Goal: Task Accomplishment & Management: Manage account settings

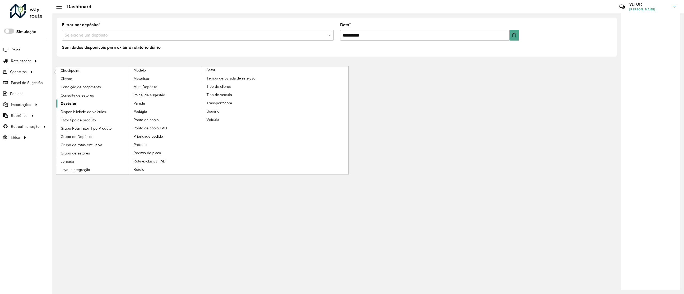
click at [83, 102] on link "Depósito" at bounding box center [92, 104] width 73 height 8
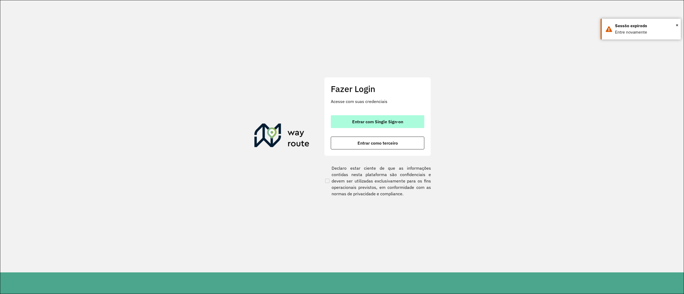
click at [396, 127] on button "Entrar com Single Sign-on" at bounding box center [378, 121] width 94 height 13
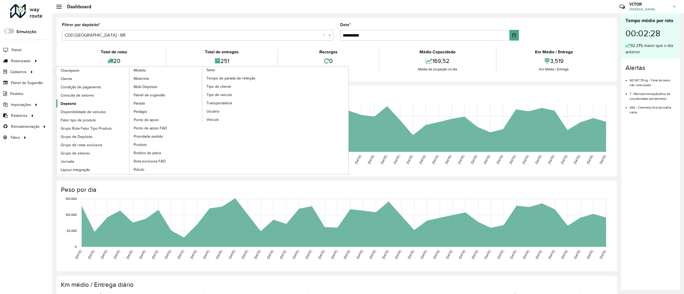
click at [70, 102] on span "Depósito" at bounding box center [68, 104] width 15 height 6
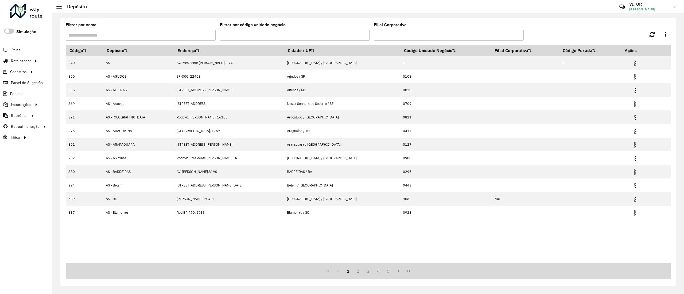
click at [148, 32] on input "Filtrar por nome" at bounding box center [141, 35] width 150 height 11
click at [413, 37] on input "Filial Corporativa" at bounding box center [449, 35] width 150 height 11
click at [173, 38] on input "Filtrar por nome" at bounding box center [141, 35] width 150 height 11
click at [387, 31] on input "Filial Corporativa" at bounding box center [449, 35] width 150 height 11
click at [190, 33] on input "Filtrar por nome" at bounding box center [141, 35] width 150 height 11
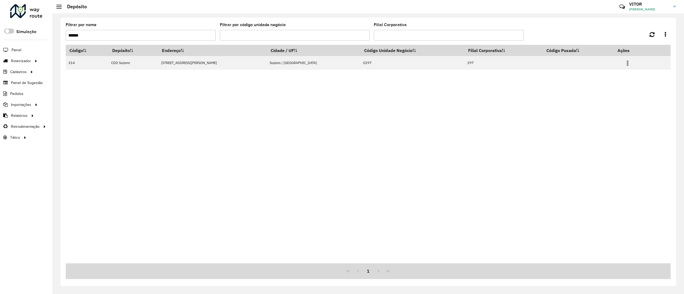
type input "******"
click at [16, 52] on span "Painel" at bounding box center [16, 50] width 11 height 6
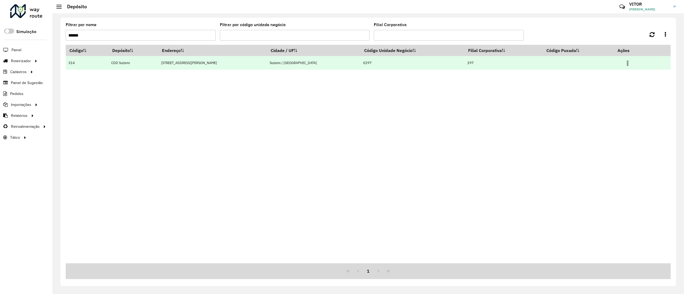
click at [626, 66] on td at bounding box center [630, 62] width 32 height 13
click at [626, 64] on img at bounding box center [627, 63] width 6 height 6
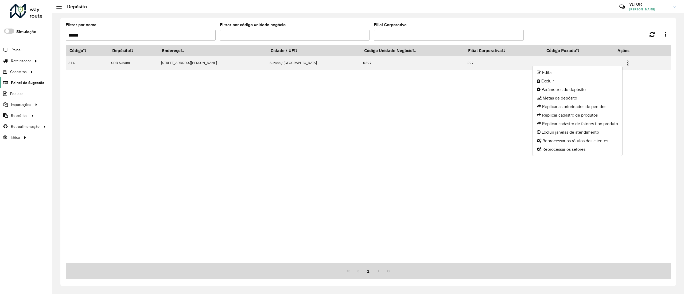
click at [29, 81] on span "Painel de Sugestão" at bounding box center [27, 83] width 33 height 6
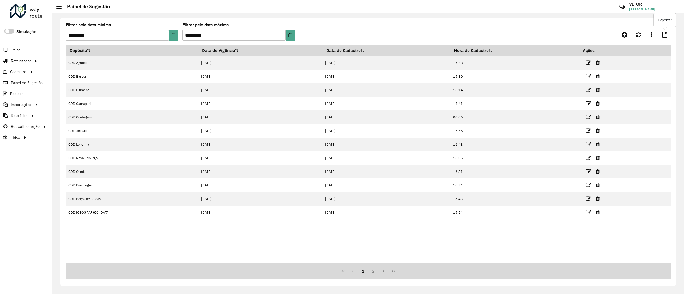
click at [665, 34] on icon at bounding box center [664, 35] width 5 height 6
click at [654, 36] on link at bounding box center [651, 35] width 11 height 10
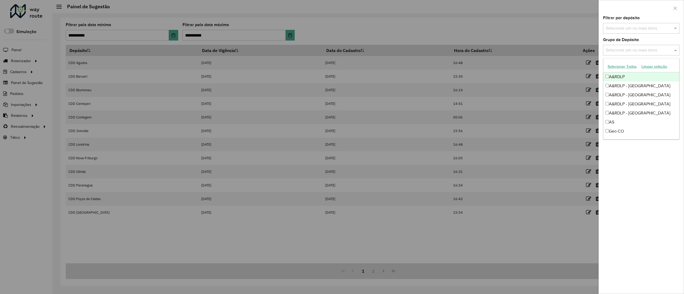
click at [642, 46] on div "Selecione um ou mais itens" at bounding box center [641, 50] width 76 height 11
click at [656, 28] on input "text" at bounding box center [638, 28] width 68 height 6
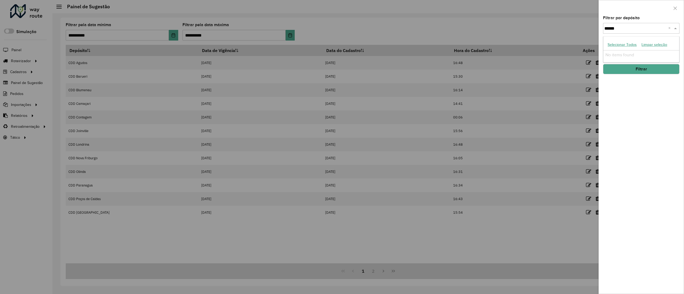
type input "*****"
click at [638, 55] on div "CDD Suzano" at bounding box center [641, 55] width 76 height 9
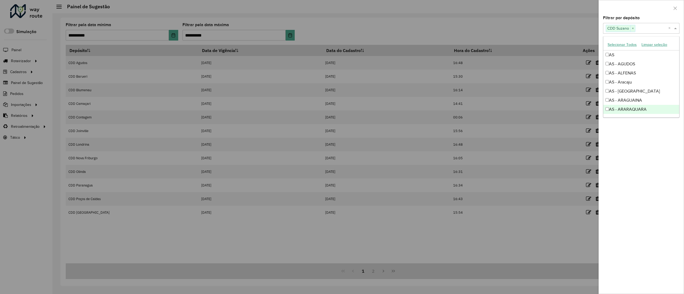
click at [636, 160] on div "Filtrar por depósito Selecione um ou mais itens CDD Suzano × × Grupo de Depósit…" at bounding box center [641, 155] width 85 height 278
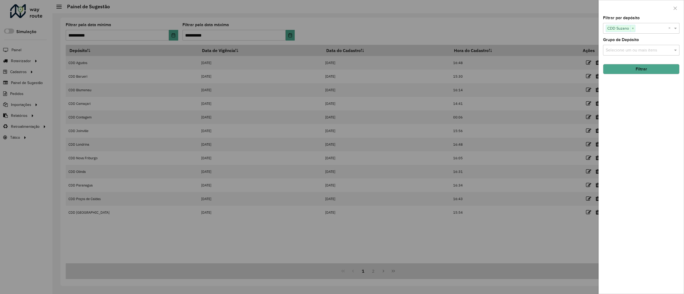
click at [654, 74] on button "Filtrar" at bounding box center [641, 69] width 76 height 10
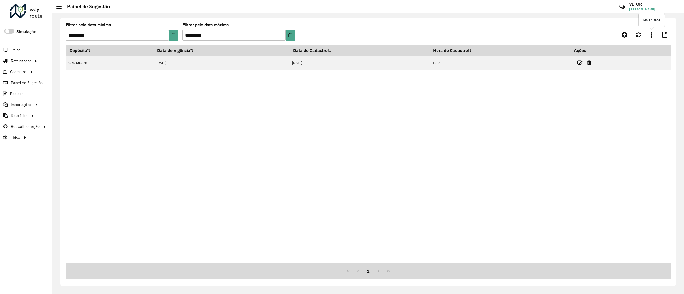
click at [655, 37] on link at bounding box center [651, 35] width 11 height 10
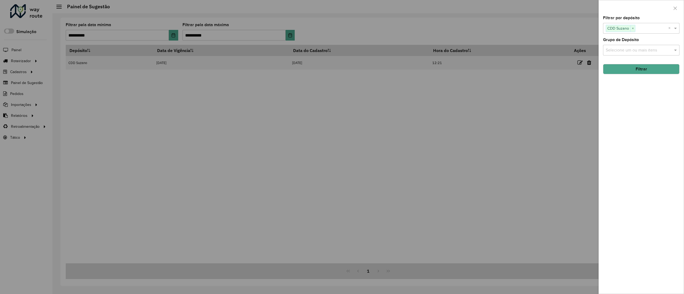
click at [543, 102] on div at bounding box center [342, 147] width 684 height 294
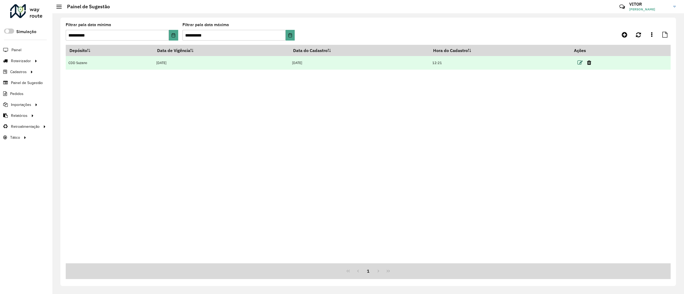
click at [580, 63] on icon at bounding box center [579, 62] width 5 height 5
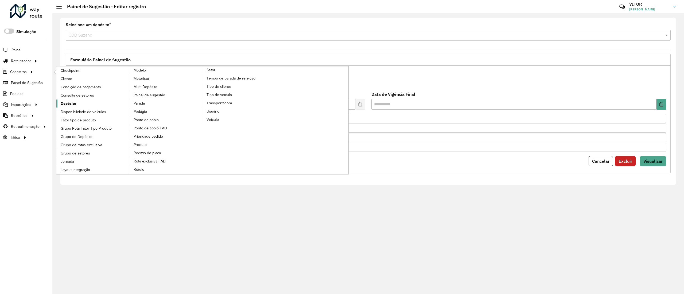
click at [80, 104] on link "Depósito" at bounding box center [92, 104] width 73 height 8
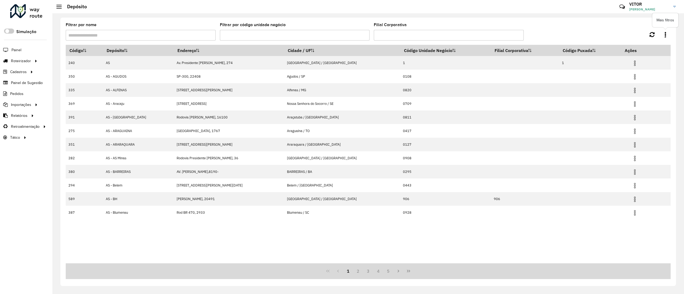
click at [669, 34] on link at bounding box center [665, 34] width 11 height 9
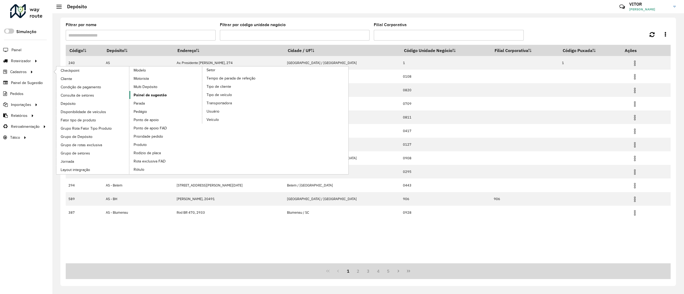
click at [154, 96] on span "Painel de sugestão" at bounding box center [150, 95] width 33 height 6
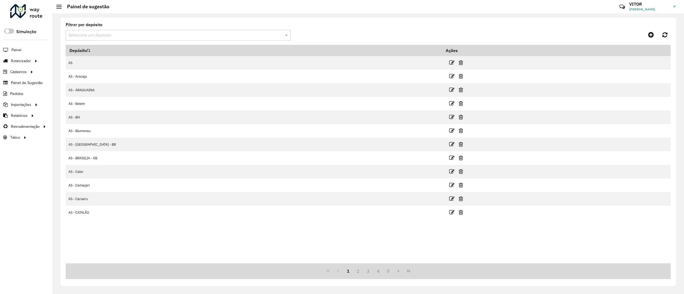
click at [170, 29] on div "Filtrar por depósito Selecione um depósito" at bounding box center [178, 32] width 225 height 18
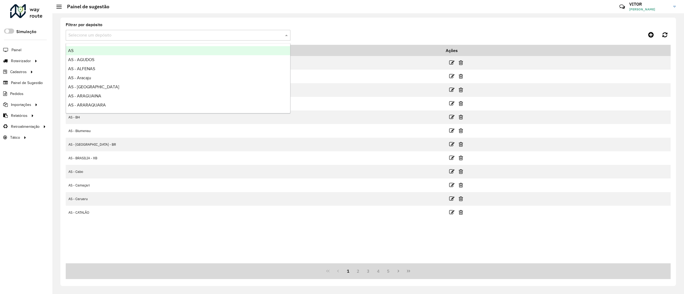
click at [169, 30] on div "Selecione um depósito" at bounding box center [178, 35] width 225 height 11
type input "*"
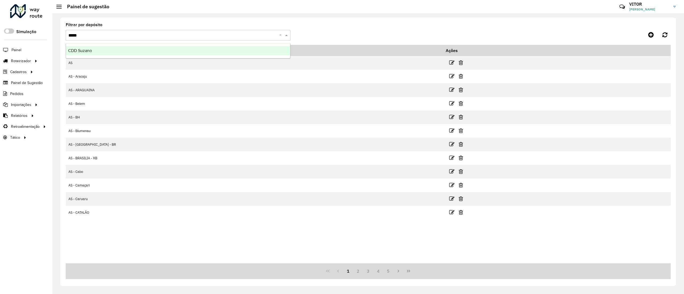
type input "******"
click at [164, 47] on div "CDD Suzano" at bounding box center [178, 50] width 224 height 9
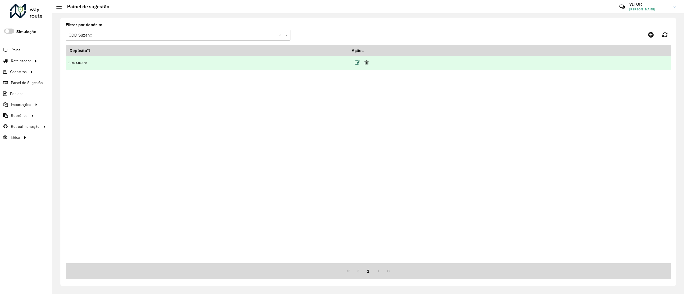
click at [360, 62] on icon at bounding box center [357, 62] width 5 height 5
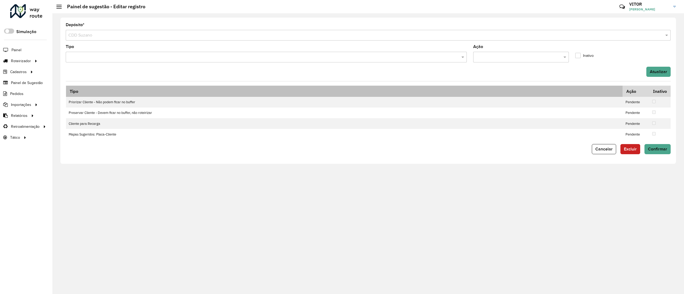
click at [283, 92] on th "Tipo" at bounding box center [344, 91] width 557 height 11
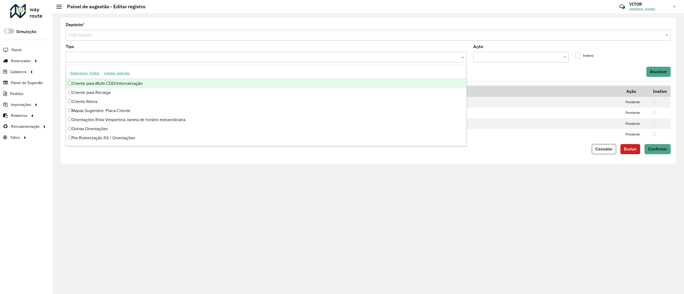
click at [344, 61] on div at bounding box center [266, 57] width 401 height 11
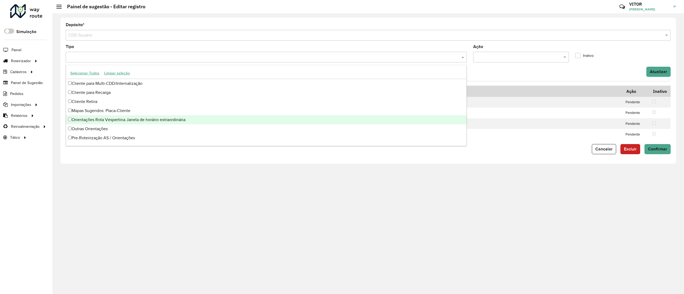
scroll to position [45, 0]
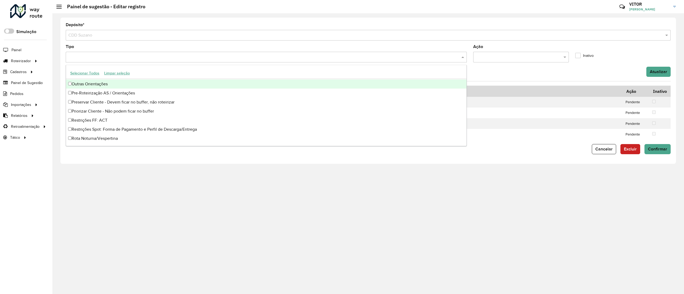
click at [94, 74] on button "Selecionar Todos" at bounding box center [85, 73] width 34 height 8
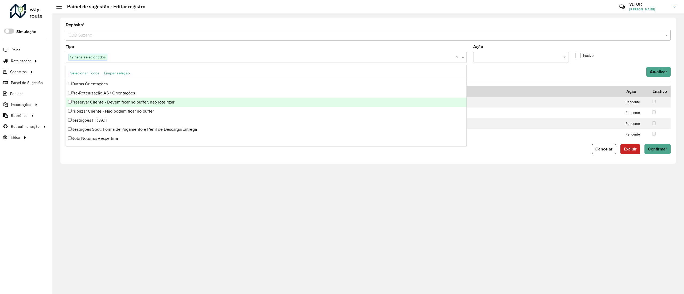
click at [631, 75] on div "Atualizar" at bounding box center [368, 72] width 611 height 10
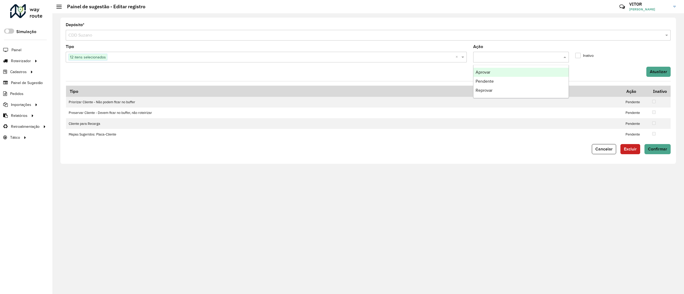
click at [541, 56] on input "text" at bounding box center [515, 57] width 79 height 6
click at [415, 77] on div "Atualizar" at bounding box center [368, 72] width 611 height 10
click at [395, 49] on div "Tipo 12 itens selecionados ×" at bounding box center [266, 54] width 401 height 18
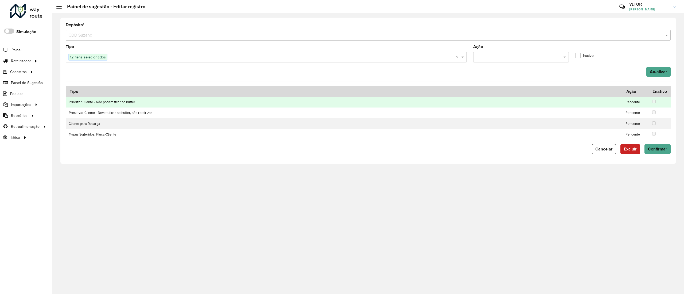
click at [657, 103] on td at bounding box center [659, 102] width 21 height 11
click at [654, 104] on td at bounding box center [659, 102] width 21 height 11
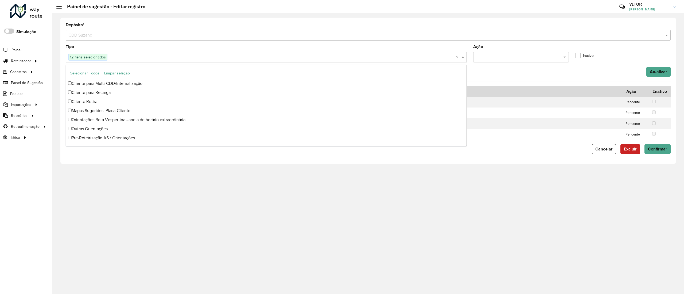
click at [287, 62] on div "12 itens selecionados" at bounding box center [261, 57] width 390 height 10
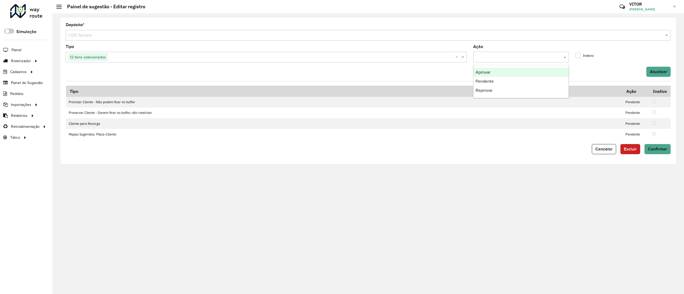
click at [541, 60] on div at bounding box center [520, 57] width 95 height 11
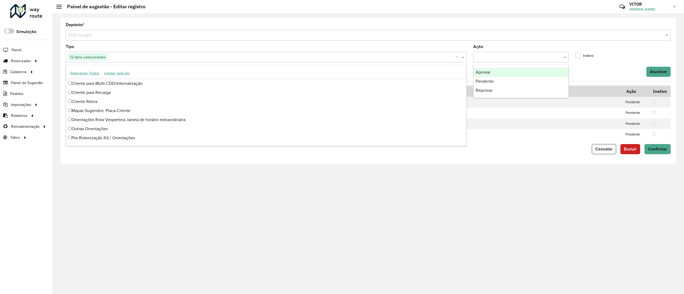
click at [294, 56] on input "text" at bounding box center [281, 57] width 348 height 6
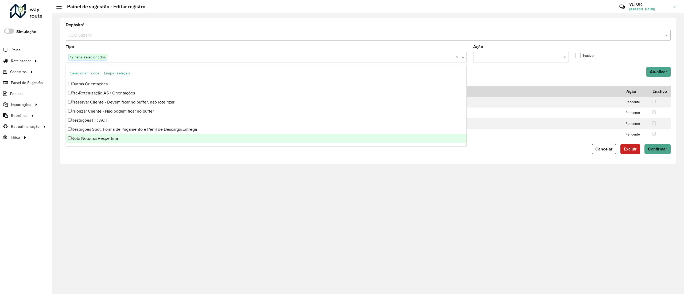
click at [129, 75] on button "Limpar seleção" at bounding box center [117, 73] width 30 height 8
click at [141, 60] on input "text" at bounding box center [263, 57] width 393 height 6
click at [185, 192] on div "Depósito * Selecione um depósito × CDD Suzano Tipo Ação Inativo Atualizar Tipo …" at bounding box center [368, 153] width 632 height 281
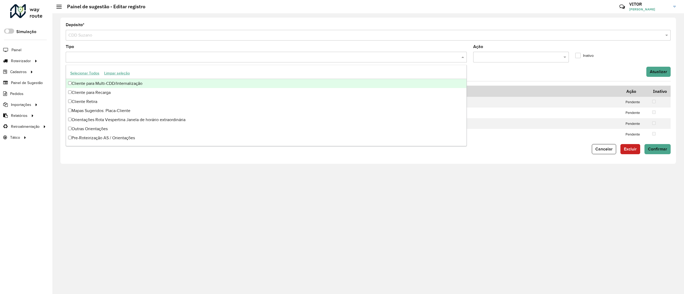
click at [122, 54] on input "text" at bounding box center [263, 57] width 393 height 6
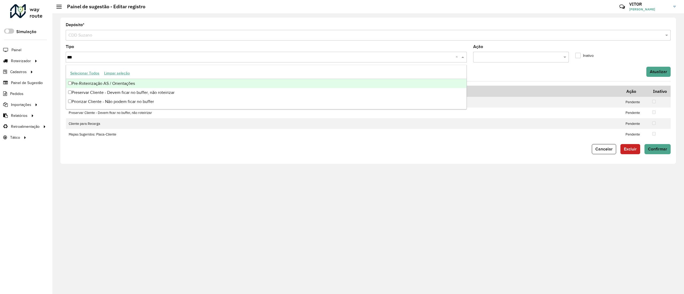
type input "****"
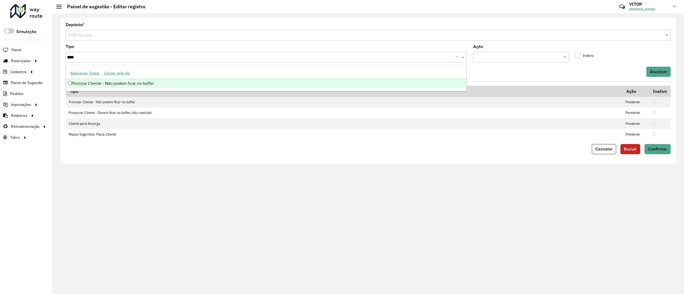
click at [121, 82] on div "Priorizar Cliente - Não podem ficar no buffer" at bounding box center [266, 83] width 401 height 9
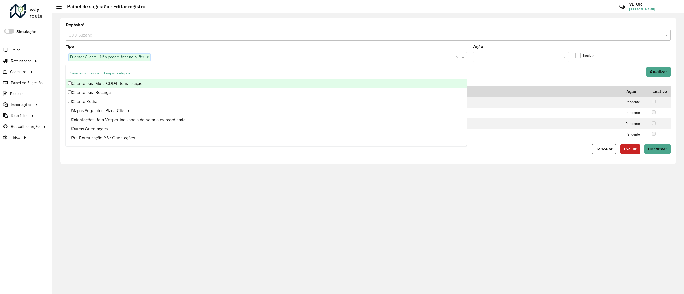
drag, startPoint x: 198, startPoint y: 60, endPoint x: 208, endPoint y: 52, distance: 12.2
click at [208, 52] on div "Priorizar Cliente - Não podem ficar no buffer ×" at bounding box center [261, 57] width 390 height 10
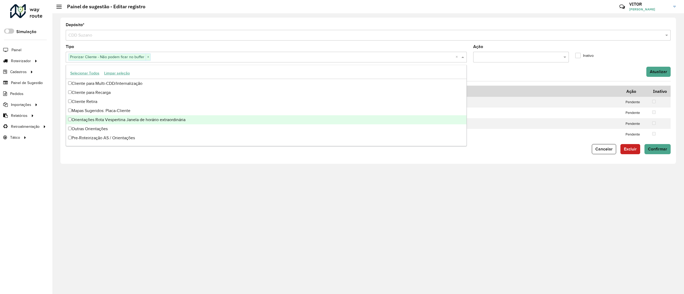
click at [159, 221] on div "Depósito * Selecione um depósito × CDD Suzano Tipo Priorizar Cliente - Não pode…" at bounding box center [368, 153] width 632 height 281
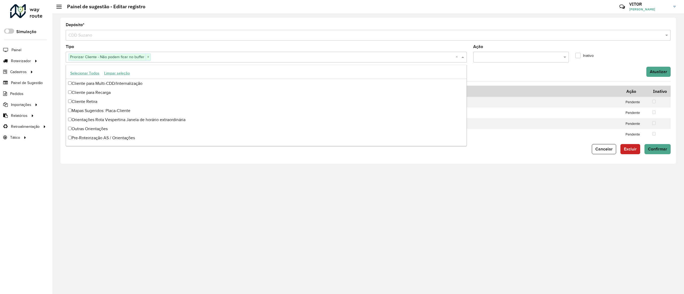
click at [203, 57] on input "text" at bounding box center [303, 57] width 305 height 6
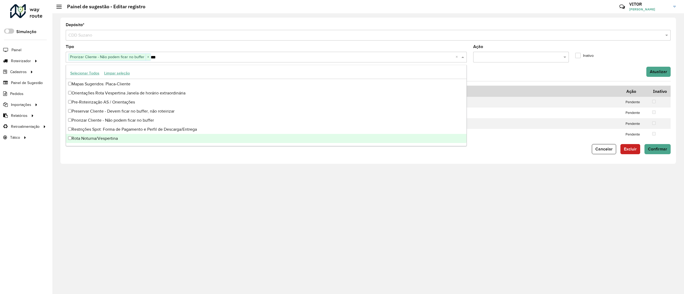
scroll to position [0, 0]
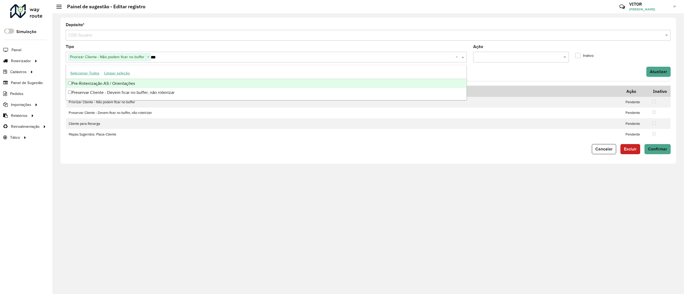
type input "****"
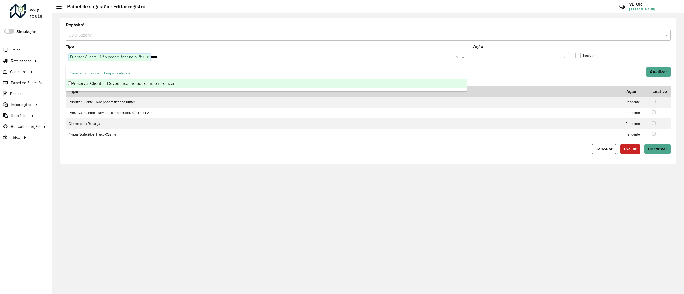
click at [189, 82] on div "Preservar Cliente - Devem ficar no buffer, não roteirizar" at bounding box center [266, 83] width 401 height 9
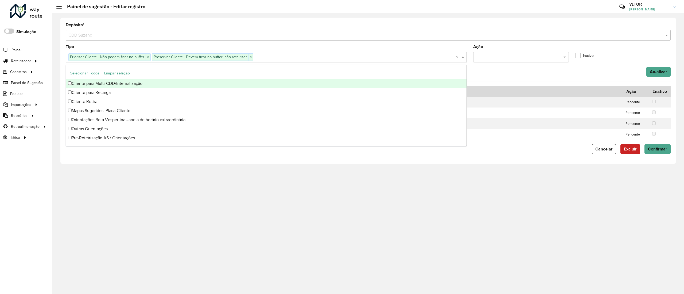
click at [301, 54] on input "text" at bounding box center [354, 57] width 202 height 6
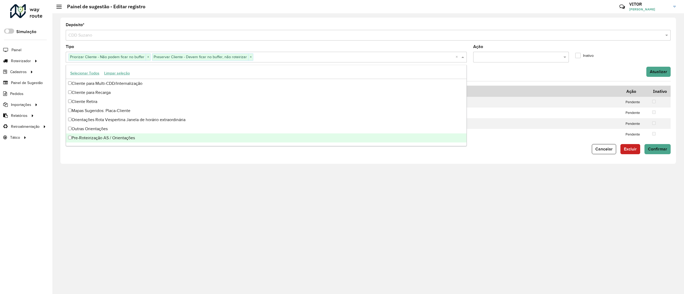
click at [252, 203] on div "Depósito * Selecione um depósito × CDD Suzano Tipo Priorizar Cliente - Não pode…" at bounding box center [368, 153] width 632 height 281
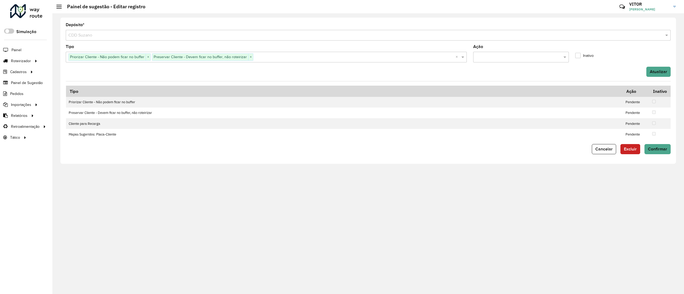
click at [321, 55] on input "text" at bounding box center [354, 57] width 202 height 6
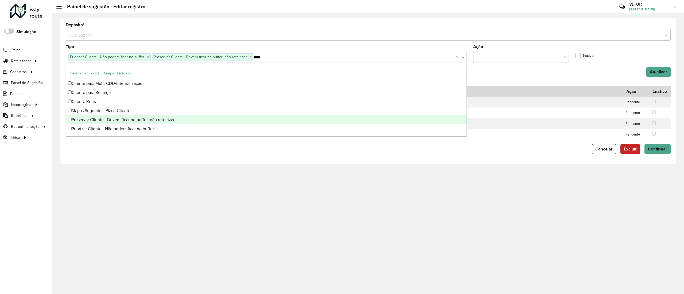
type input "*****"
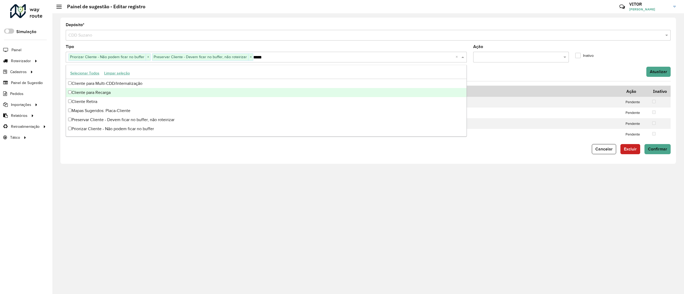
click at [232, 96] on div "Cliente para Recarga" at bounding box center [266, 92] width 401 height 9
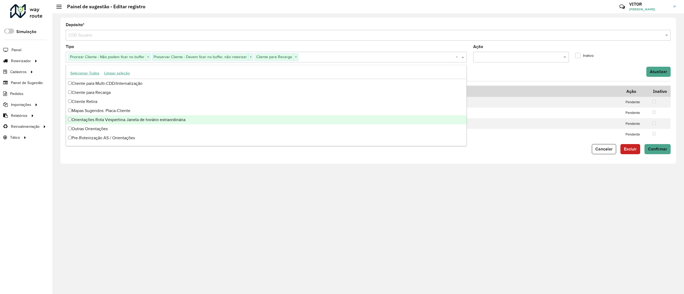
click at [100, 176] on div "Depósito * Selecione um depósito × CDD Suzano Tipo Priorizar Cliente - Não pode…" at bounding box center [368, 153] width 632 height 281
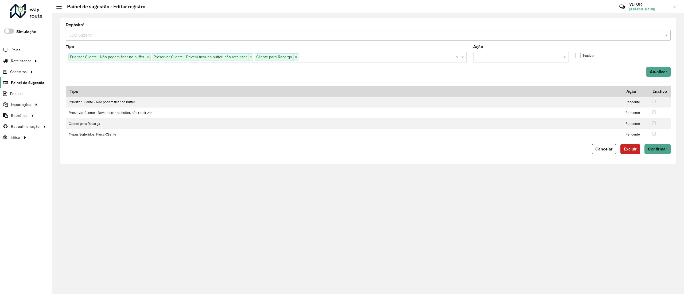
click at [22, 81] on span "Painel de Sugestão" at bounding box center [27, 83] width 33 height 6
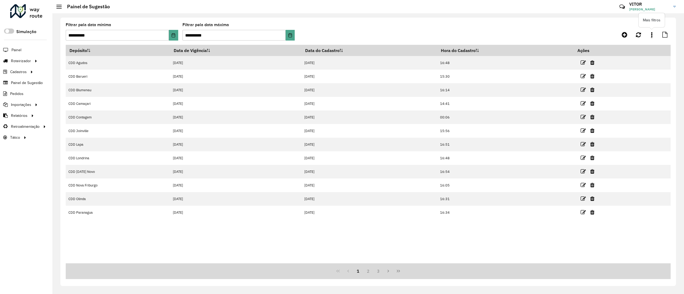
click at [653, 37] on link at bounding box center [651, 35] width 11 height 10
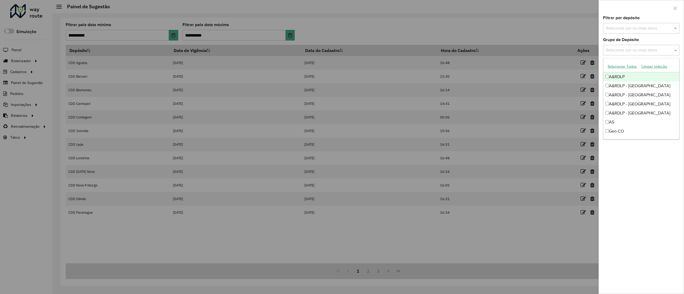
click at [642, 47] on input "text" at bounding box center [638, 50] width 68 height 6
type input "*"
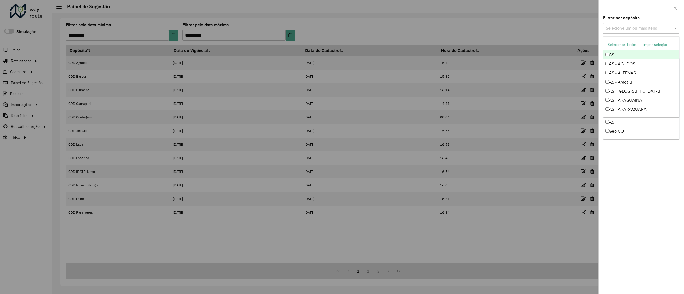
click at [632, 32] on div "Selecione um ou mais itens" at bounding box center [641, 28] width 76 height 11
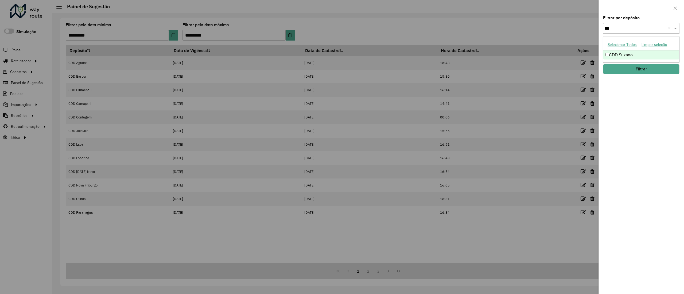
type input "****"
click at [628, 51] on div "CDD Suzano" at bounding box center [641, 55] width 76 height 9
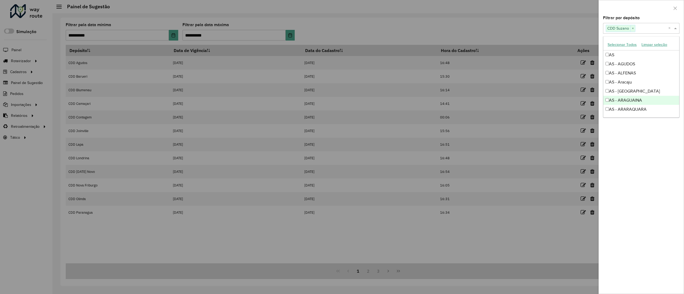
click at [636, 157] on div "Filtrar por depósito Selecione um ou mais itens CDD Suzano × × Grupo de Depósit…" at bounding box center [641, 155] width 85 height 278
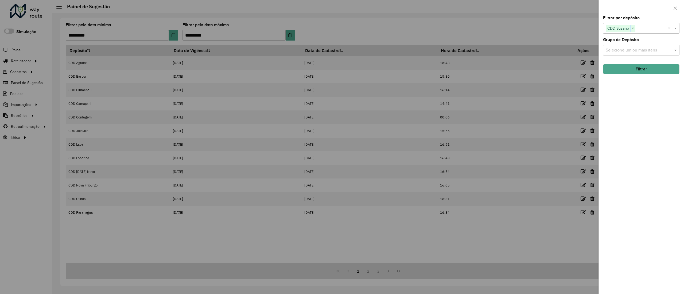
click at [654, 65] on button "Filtrar" at bounding box center [641, 69] width 76 height 10
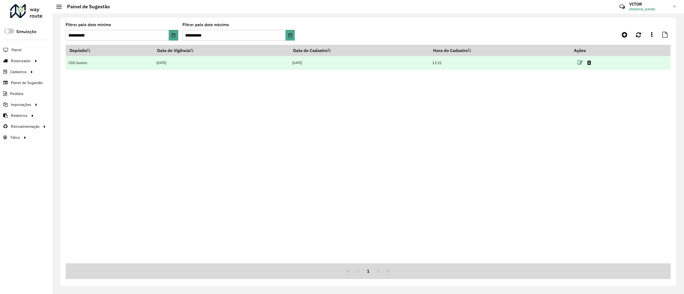
click at [583, 63] on icon at bounding box center [579, 62] width 5 height 5
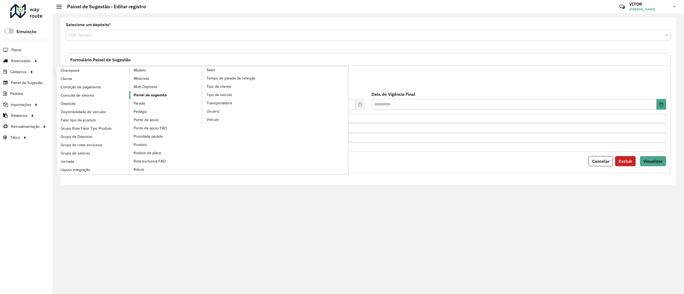
click at [148, 98] on span "Painel de sugestão" at bounding box center [150, 95] width 33 height 6
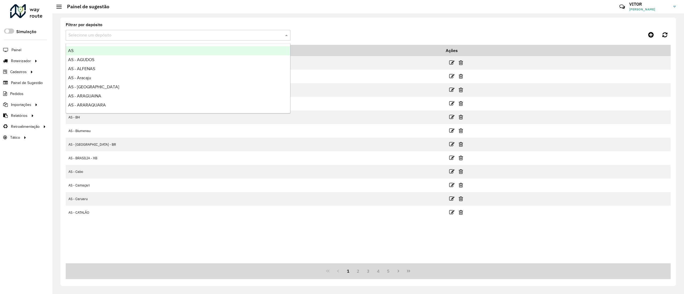
click at [254, 33] on input "text" at bounding box center [172, 35] width 209 height 6
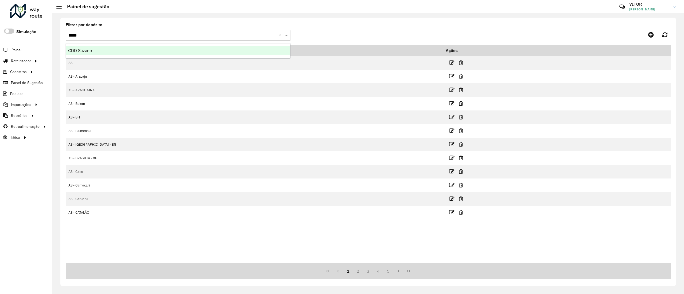
type input "******"
click at [241, 53] on div "CDD Suzano" at bounding box center [178, 50] width 224 height 9
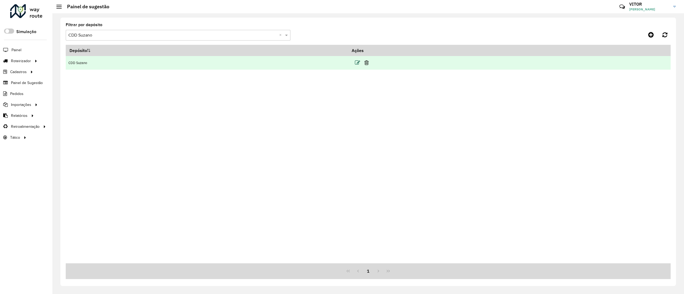
click at [360, 64] on icon at bounding box center [357, 62] width 5 height 5
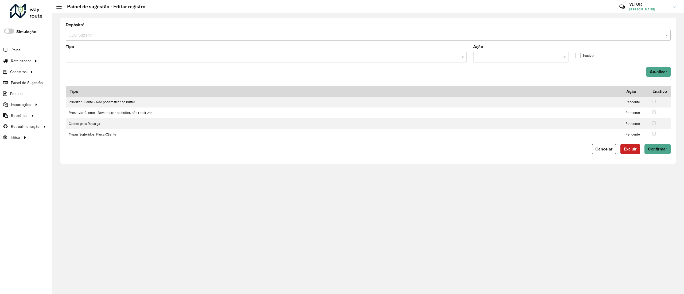
drag, startPoint x: 557, startPoint y: 66, endPoint x: 550, endPoint y: 56, distance: 11.6
click at [550, 56] on formly-field "Ação" at bounding box center [521, 56] width 102 height 22
click at [550, 56] on input "text" at bounding box center [515, 57] width 79 height 6
click at [606, 149] on span "Cancelar" at bounding box center [603, 149] width 17 height 5
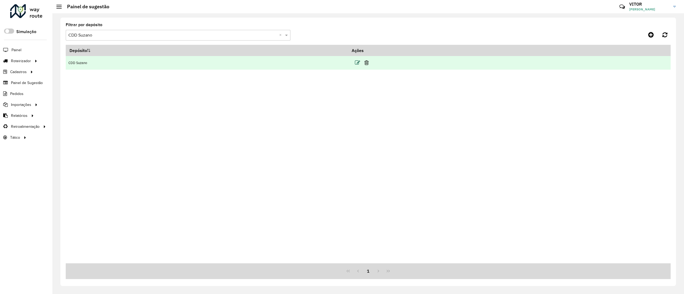
click at [360, 63] on icon at bounding box center [357, 62] width 5 height 5
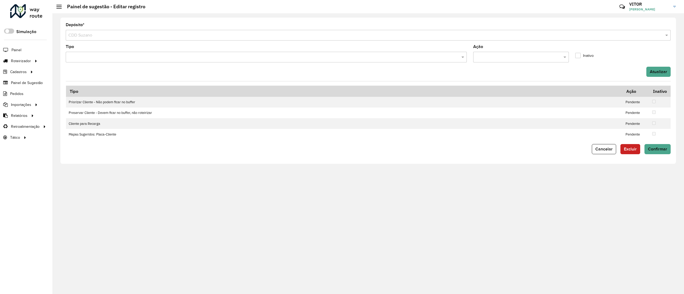
click at [198, 51] on div "Tipo" at bounding box center [266, 54] width 401 height 18
click at [28, 80] on link "Painel de Sugestão" at bounding box center [22, 82] width 44 height 11
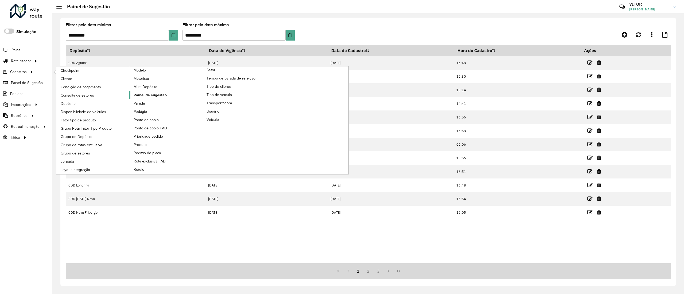
click at [157, 98] on span "Painel de sugestão" at bounding box center [150, 95] width 33 height 6
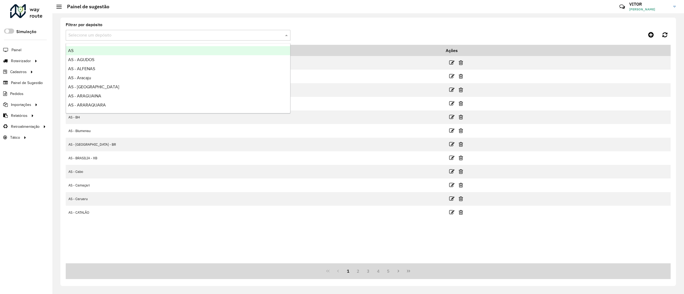
click at [151, 35] on input "text" at bounding box center [172, 35] width 209 height 6
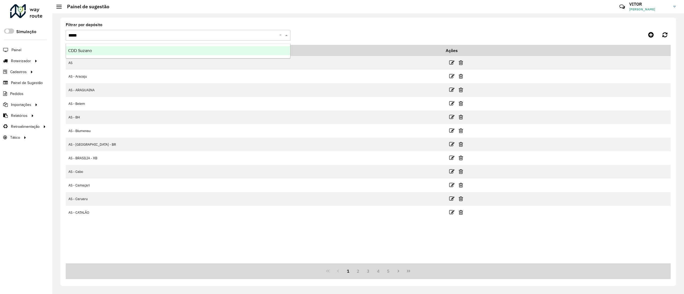
type input "******"
click at [143, 46] on ng-dropdown-panel "CDD Suzano" at bounding box center [178, 50] width 225 height 15
click at [143, 47] on div "CDD Suzano" at bounding box center [178, 50] width 224 height 9
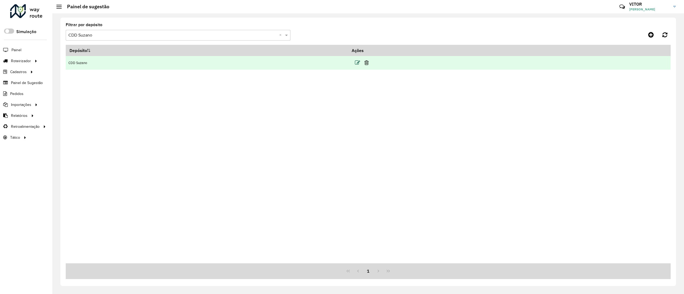
click at [360, 64] on icon at bounding box center [357, 62] width 5 height 5
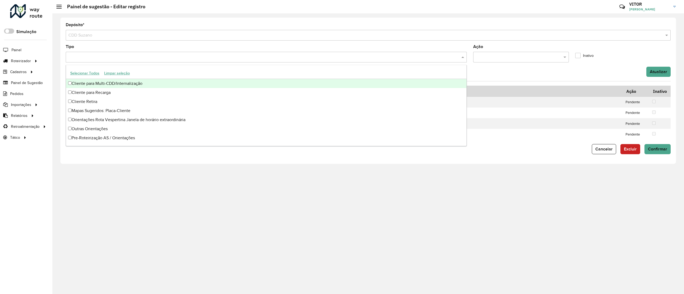
click at [319, 59] on input "text" at bounding box center [263, 57] width 393 height 6
click at [89, 73] on button "Selecionar Todos" at bounding box center [85, 73] width 34 height 8
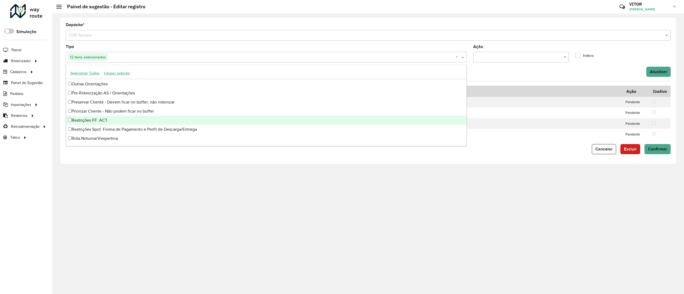
click at [89, 121] on div "Restrições FF: ACT" at bounding box center [266, 120] width 401 height 9
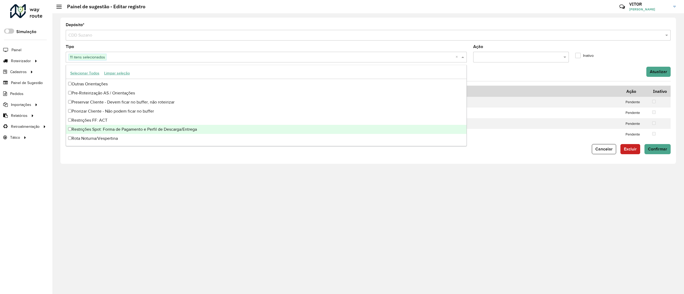
click at [88, 128] on div "Restrições Spot: Forma de Pagamento e Perfil de Descarga/Entrega" at bounding box center [266, 129] width 401 height 9
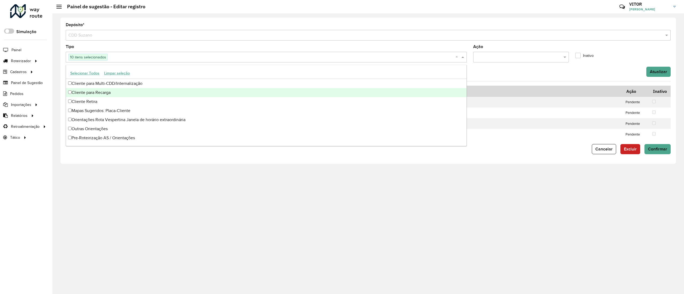
click at [506, 61] on div at bounding box center [520, 57] width 95 height 11
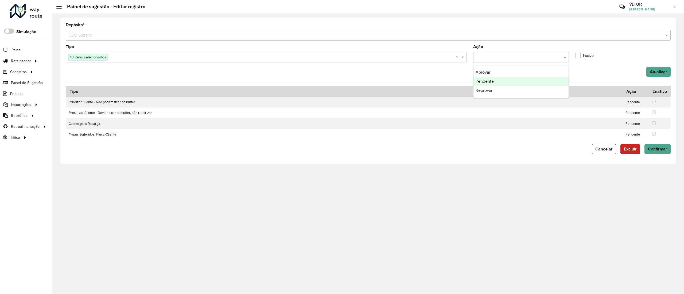
click at [497, 80] on div "Pendente" at bounding box center [520, 81] width 95 height 9
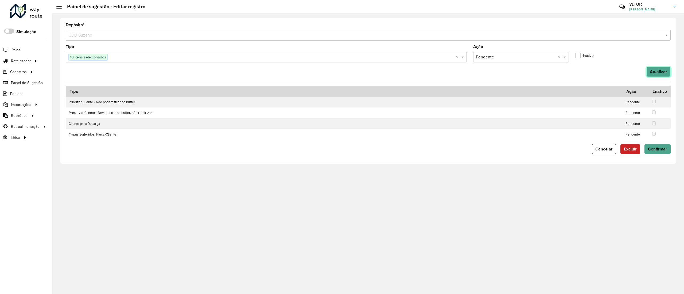
click at [652, 74] on button "Atualizar" at bounding box center [658, 72] width 24 height 10
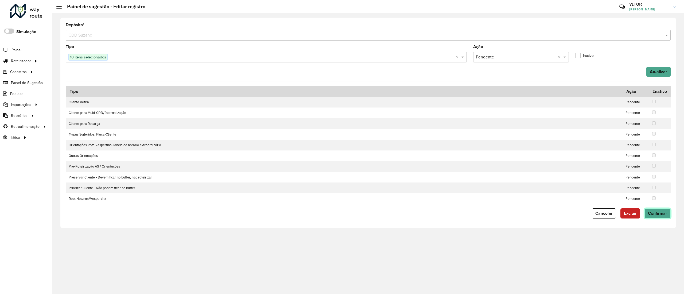
click at [662, 218] on button "Confirmar" at bounding box center [658, 214] width 26 height 10
click at [654, 28] on div "Erro interno" at bounding box center [646, 26] width 62 height 6
click at [536, 57] on input "text" at bounding box center [515, 57] width 79 height 6
click at [580, 79] on form "Depósito * Selecione um depósito × CDD Suzano Tipo 10 itens selecionados × Ação…" at bounding box center [368, 121] width 605 height 196
click at [488, 57] on input "text" at bounding box center [515, 57] width 79 height 6
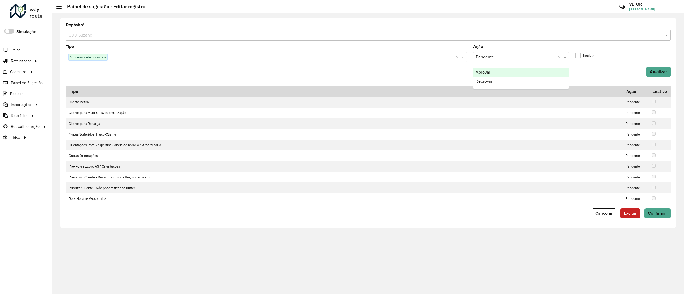
click at [456, 77] on div "Atualizar" at bounding box center [368, 72] width 611 height 10
click at [580, 57] on label "Inativo" at bounding box center [584, 56] width 18 height 6
click at [583, 56] on label "Inativo" at bounding box center [584, 56] width 18 height 6
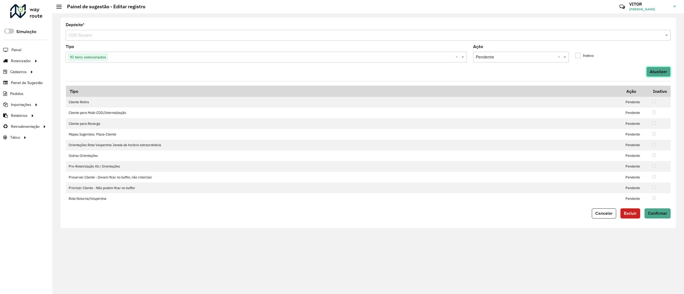
click at [661, 76] on button "Atualizar" at bounding box center [658, 72] width 24 height 10
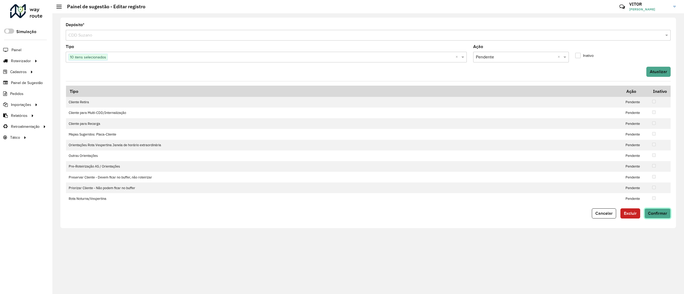
click at [658, 217] on button "Confirmar" at bounding box center [658, 214] width 26 height 10
click at [659, 217] on button "Confirmar" at bounding box center [658, 214] width 26 height 10
click at [676, 23] on span "×" at bounding box center [677, 25] width 3 height 6
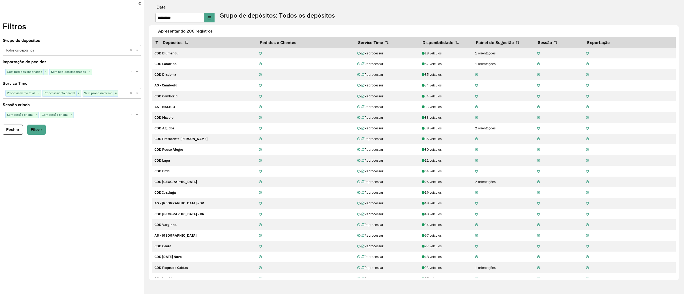
click at [79, 52] on input "text" at bounding box center [66, 50] width 122 height 5
type input "*"
click at [17, 133] on button "Fechar" at bounding box center [13, 130] width 20 height 10
